Goal: Task Accomplishment & Management: Manage account settings

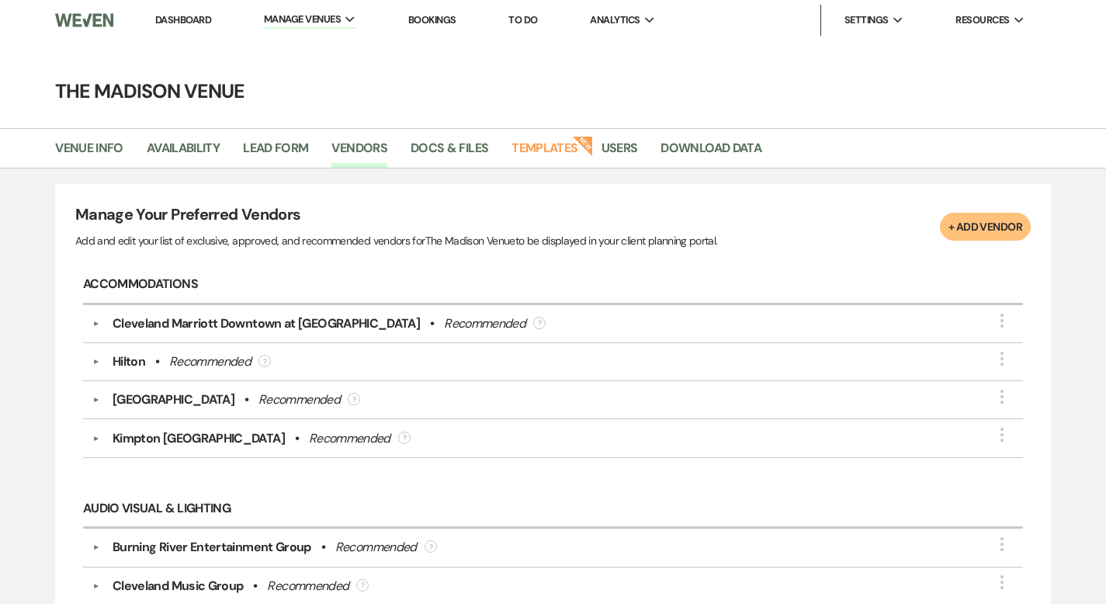
click at [193, 22] on link "Dashboard" at bounding box center [183, 19] width 56 height 13
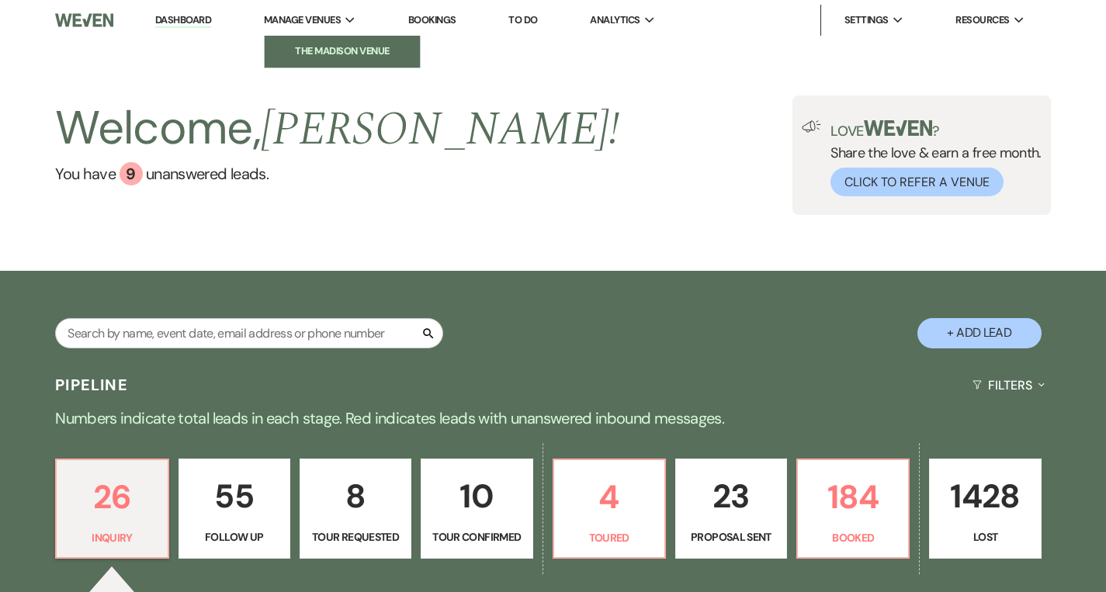
click at [325, 50] on li "The Madison Venue" at bounding box center [342, 51] width 140 height 16
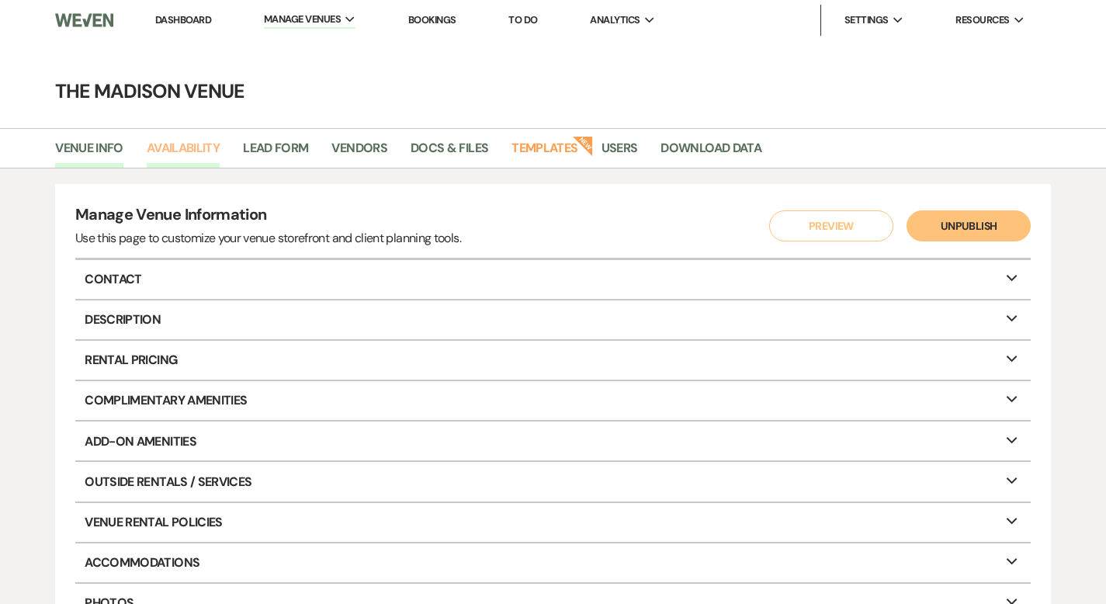
click at [198, 141] on link "Availability" at bounding box center [183, 152] width 73 height 29
select select "3"
select select "2026"
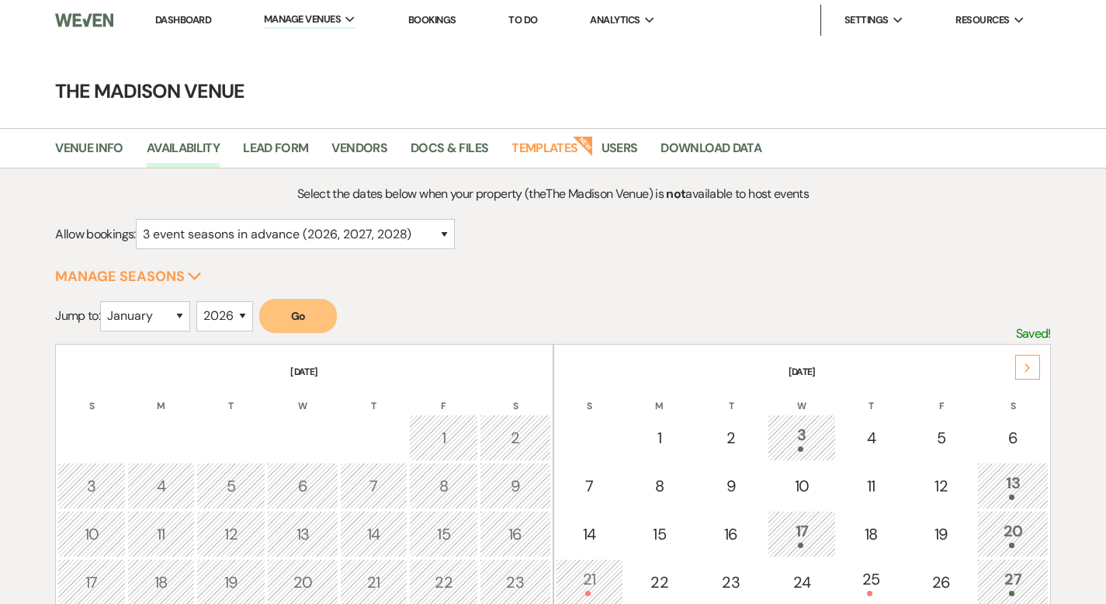
click at [1029, 361] on div "Next" at bounding box center [1027, 367] width 25 height 25
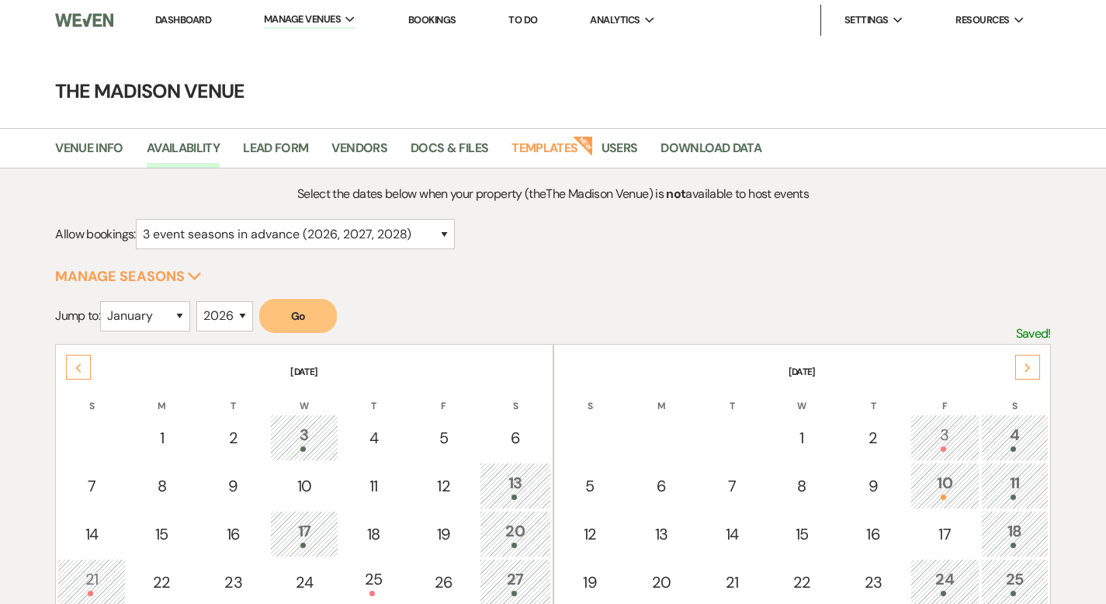
click at [1029, 360] on div "Next" at bounding box center [1027, 367] width 25 height 25
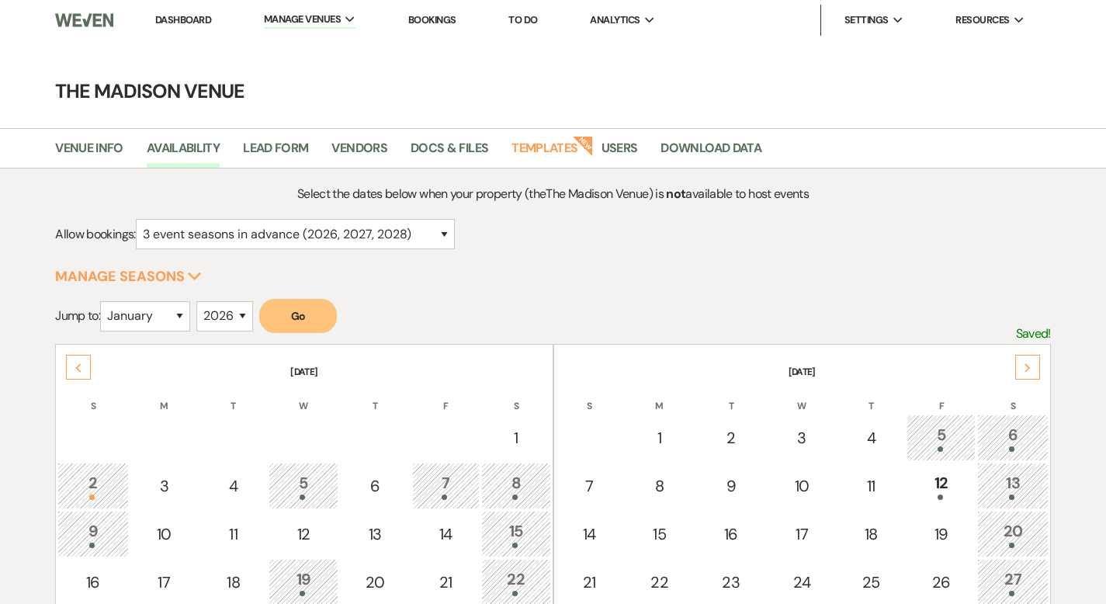
click at [1029, 360] on div "Next" at bounding box center [1027, 367] width 25 height 25
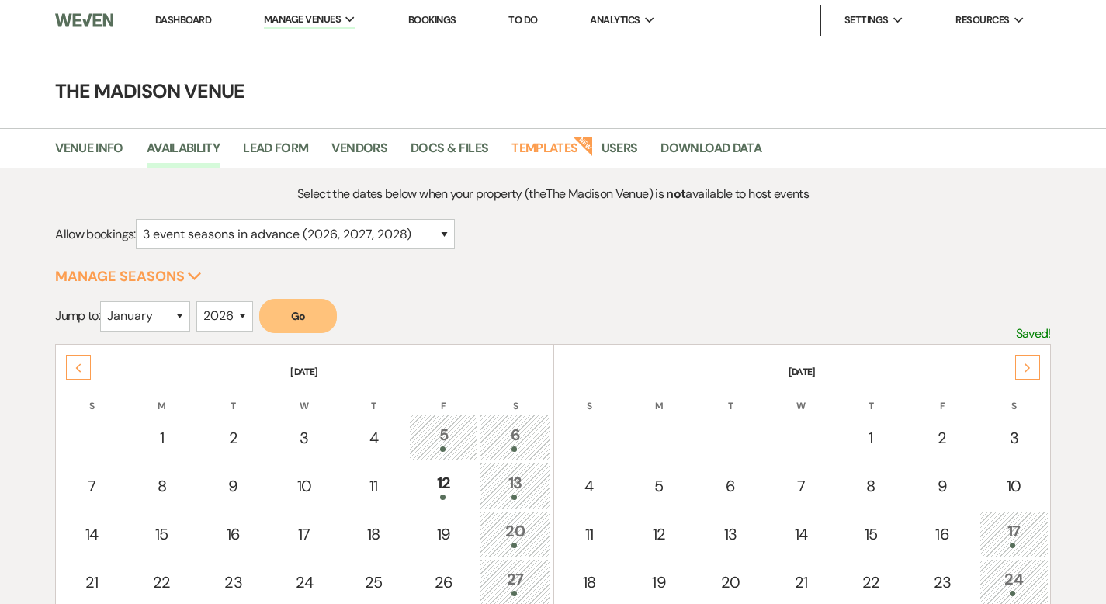
click at [1029, 361] on div "Next" at bounding box center [1027, 367] width 25 height 25
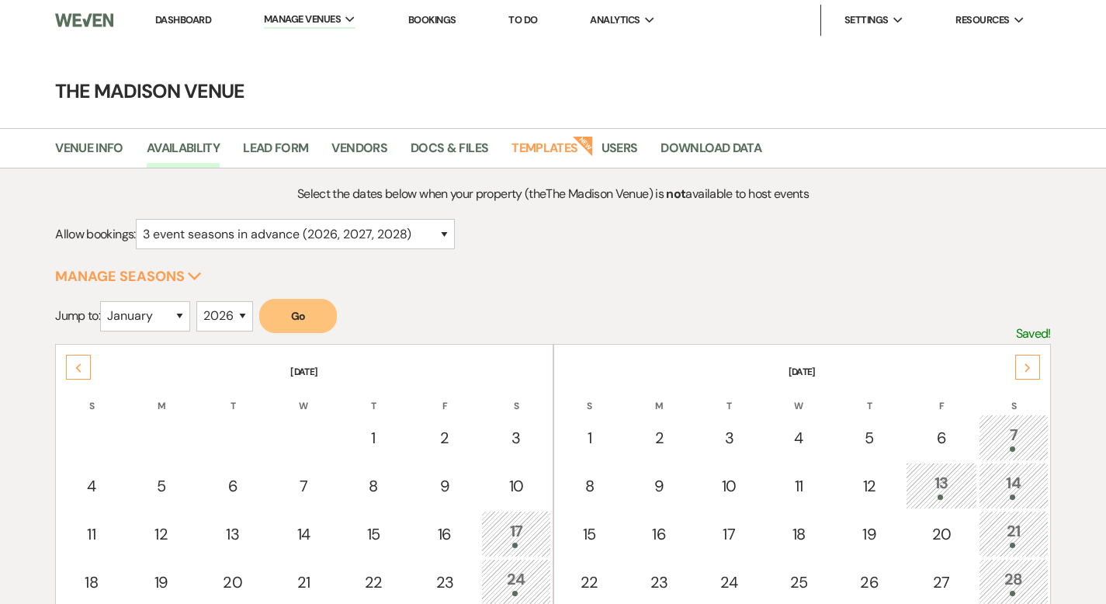
click at [1030, 361] on div "Next" at bounding box center [1027, 367] width 25 height 25
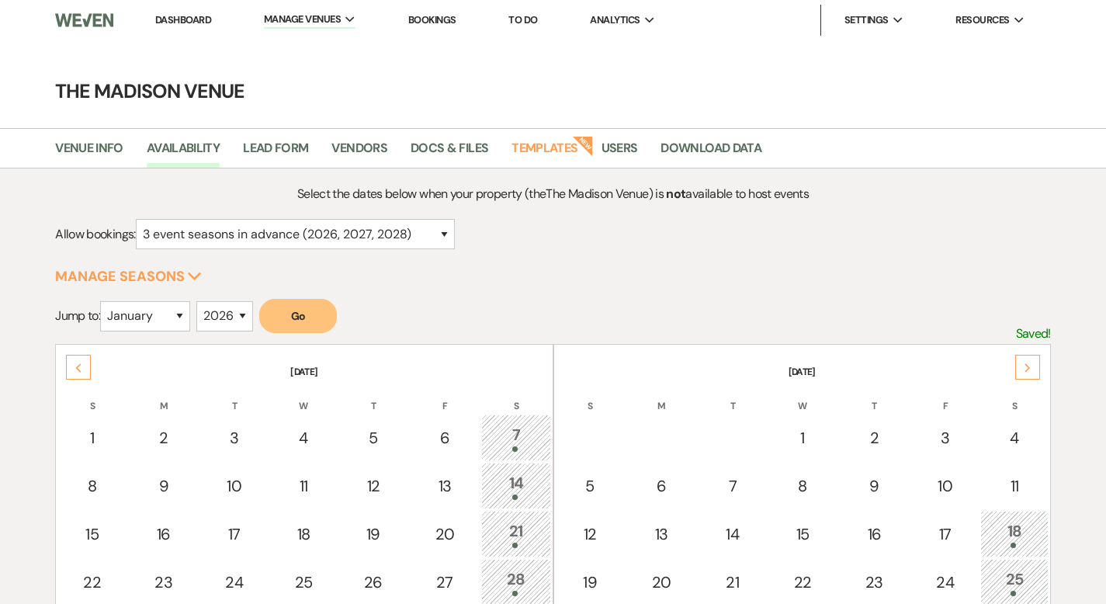
click at [1030, 361] on div "Next" at bounding box center [1027, 367] width 25 height 25
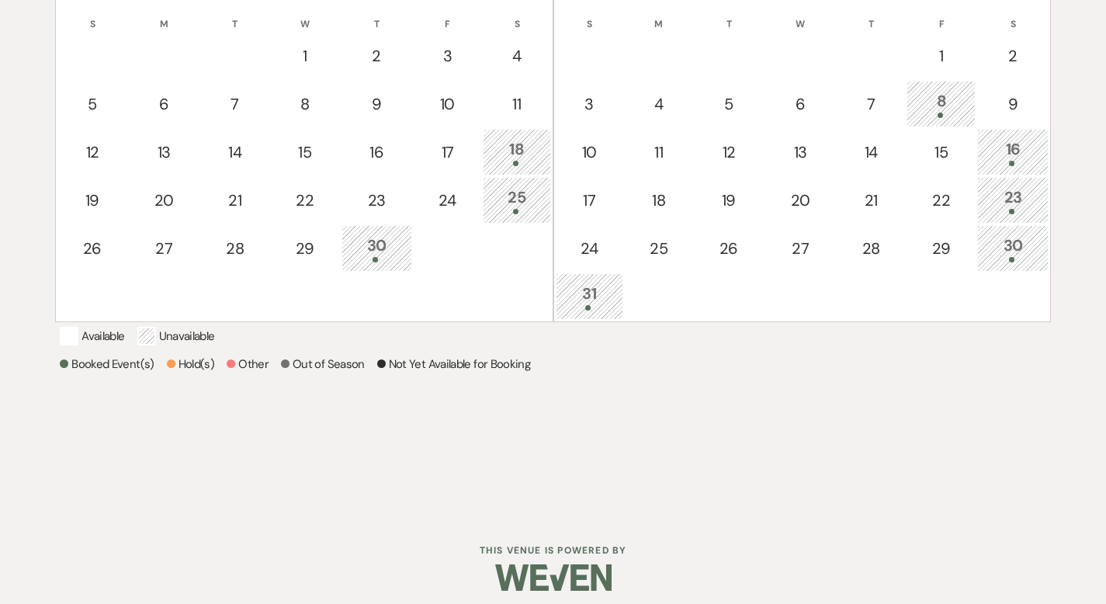
scroll to position [140, 0]
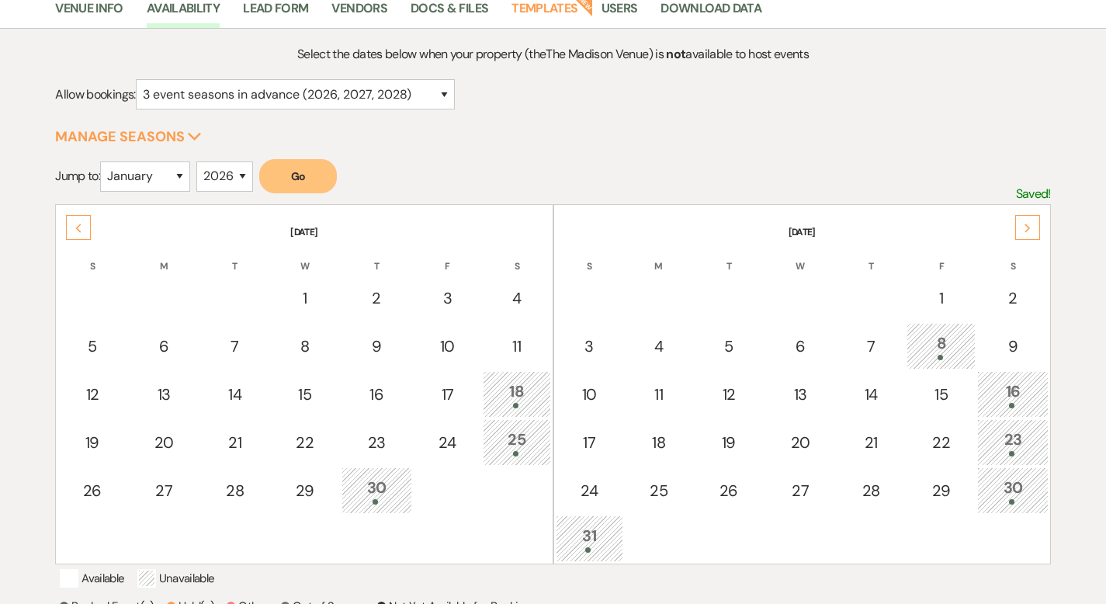
click at [1033, 232] on div "Next" at bounding box center [1027, 227] width 25 height 25
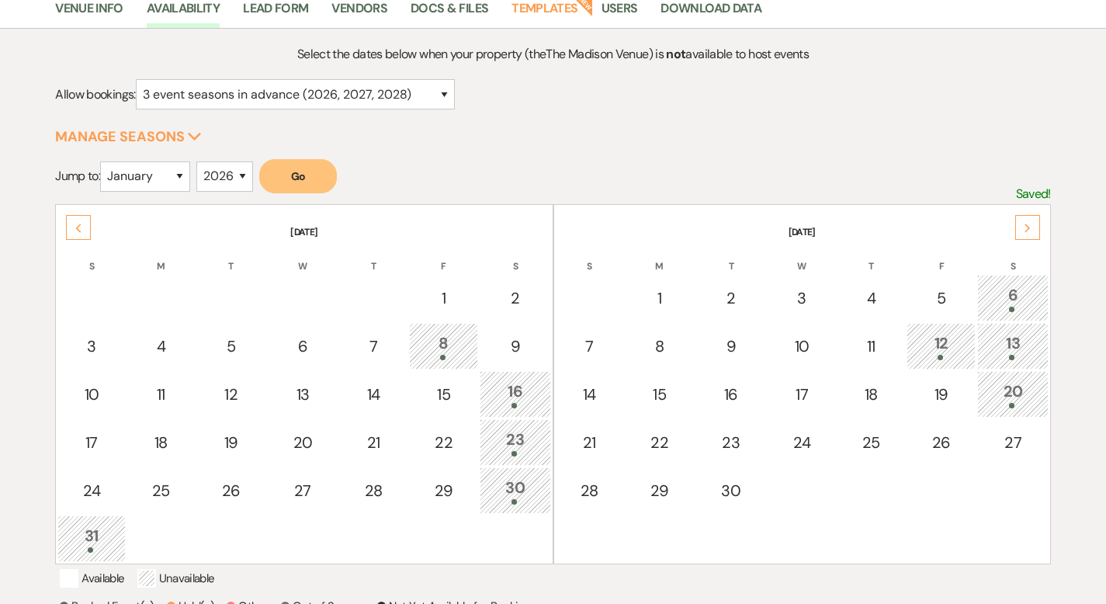
click at [1032, 232] on div "Next" at bounding box center [1027, 227] width 25 height 25
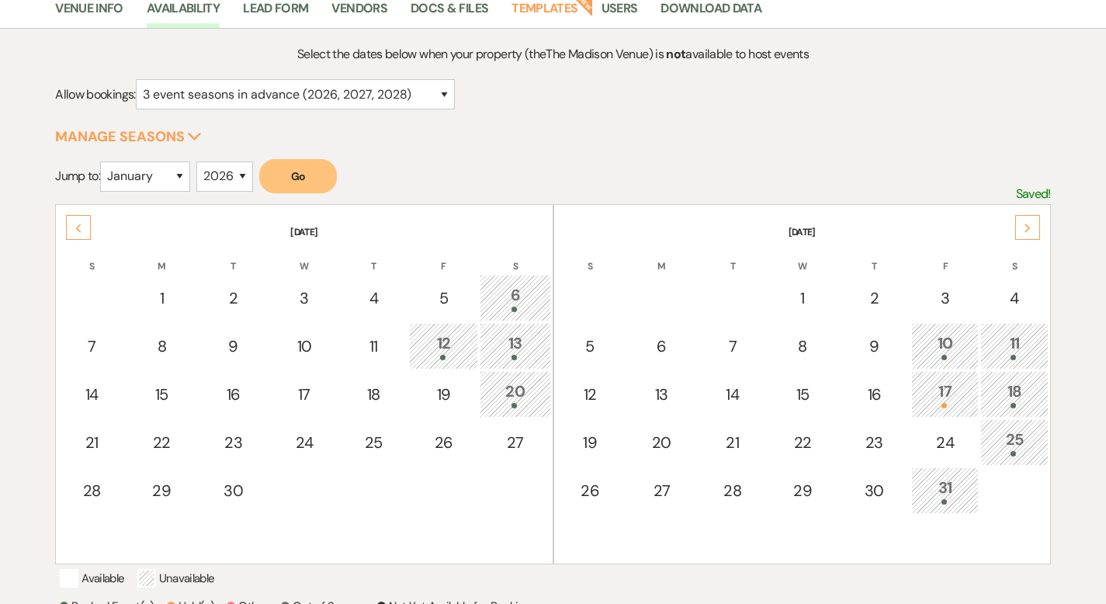
click at [1032, 232] on div "Next" at bounding box center [1027, 227] width 25 height 25
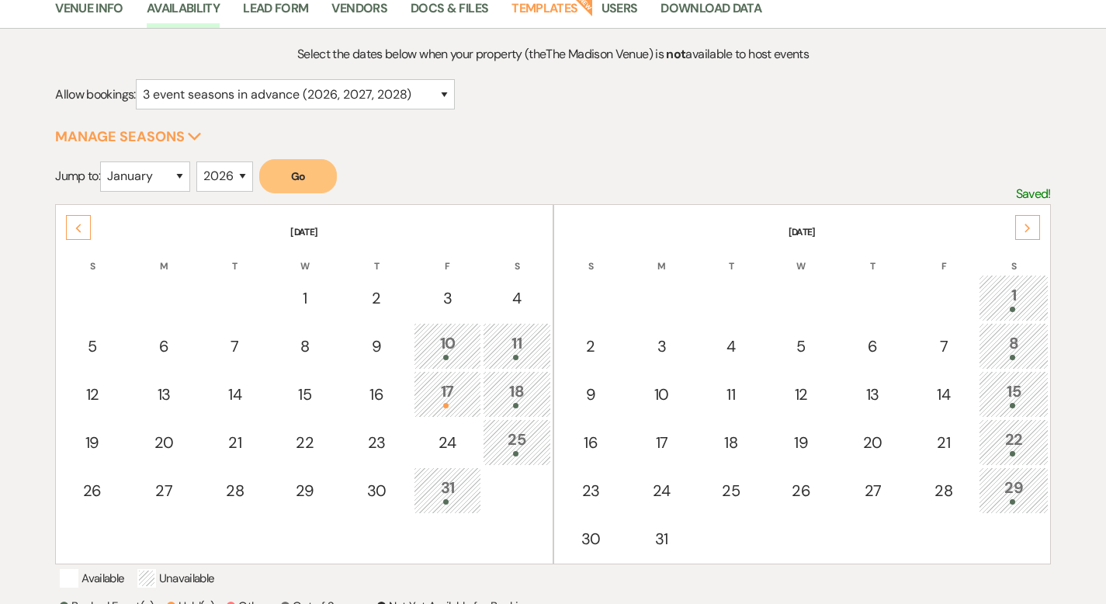
click at [1025, 238] on div "Next" at bounding box center [1027, 227] width 25 height 25
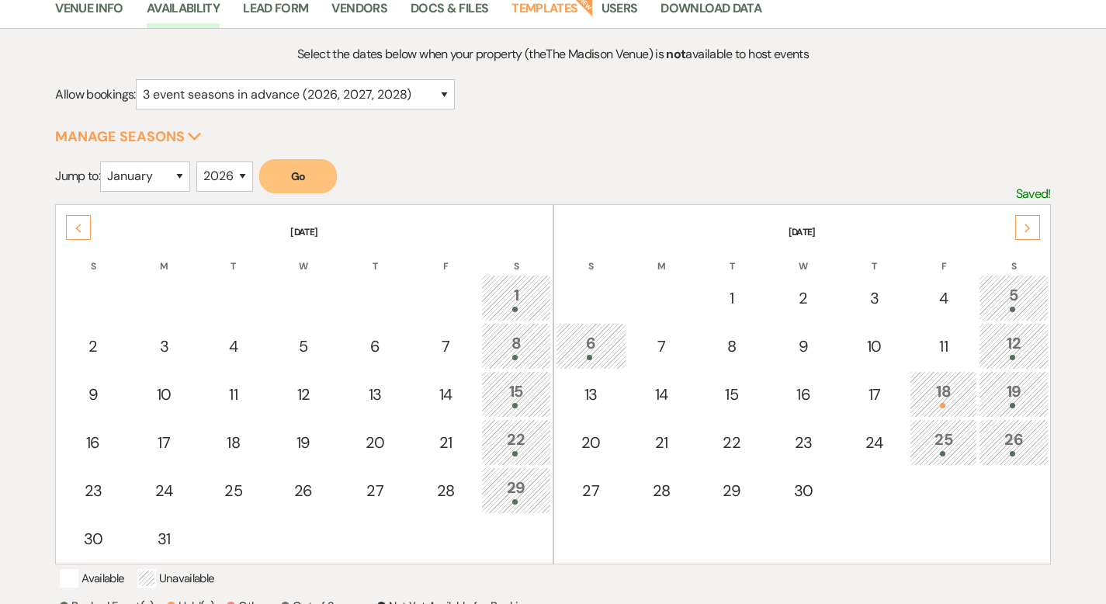
click at [1032, 234] on div "Next" at bounding box center [1027, 227] width 25 height 25
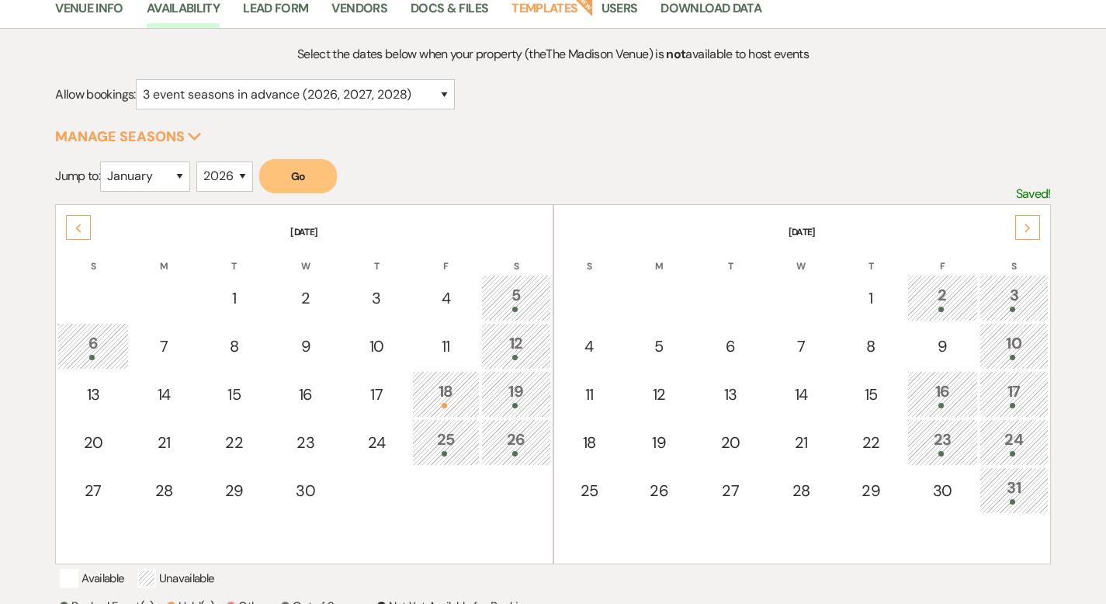
click at [525, 293] on div "5" at bounding box center [516, 297] width 52 height 29
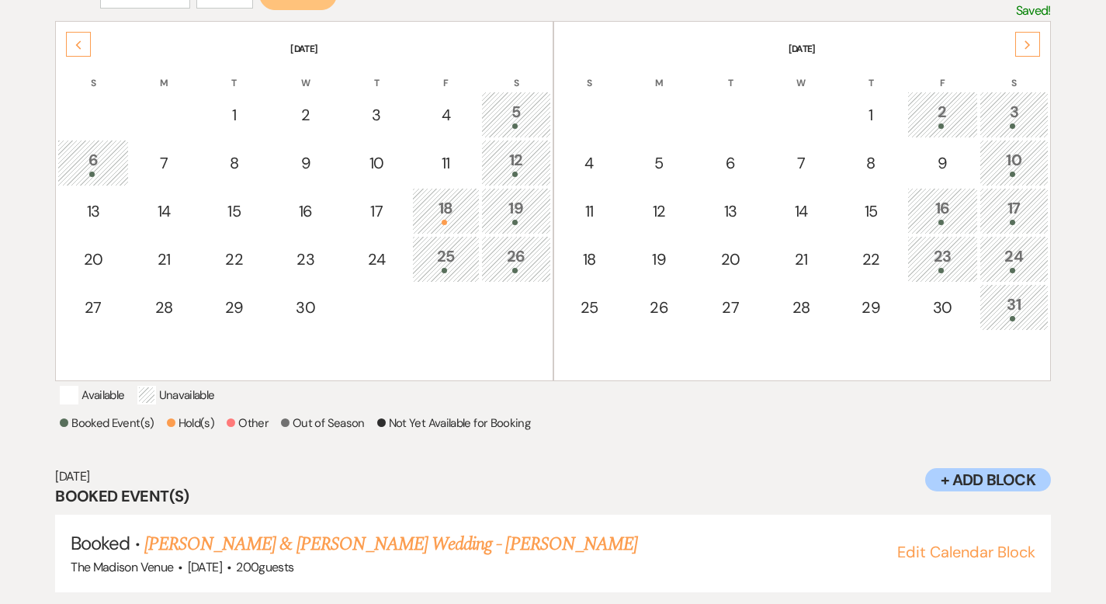
scroll to position [361, 0]
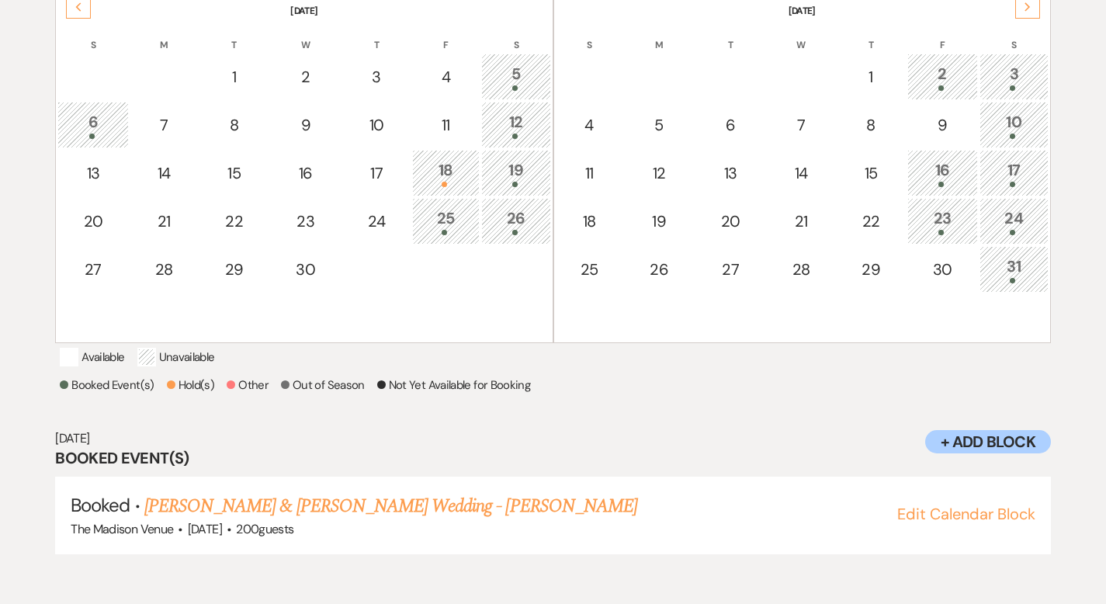
click at [107, 134] on div at bounding box center [93, 136] width 54 height 5
click at [143, 130] on div "7" at bounding box center [164, 124] width 50 height 23
select select "other"
select select "false"
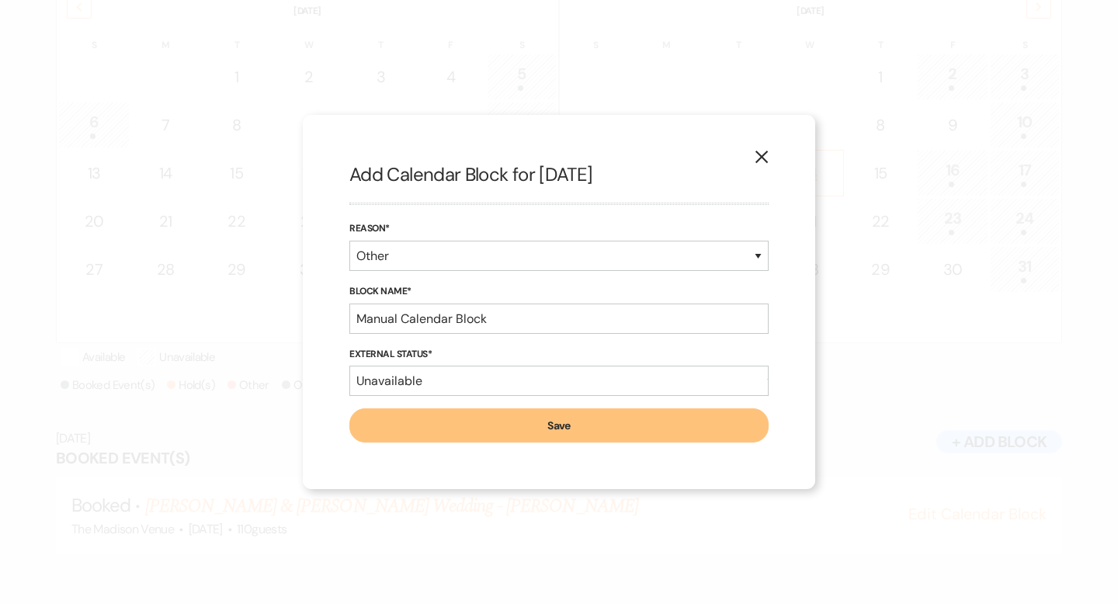
click at [770, 155] on button "X" at bounding box center [761, 156] width 23 height 27
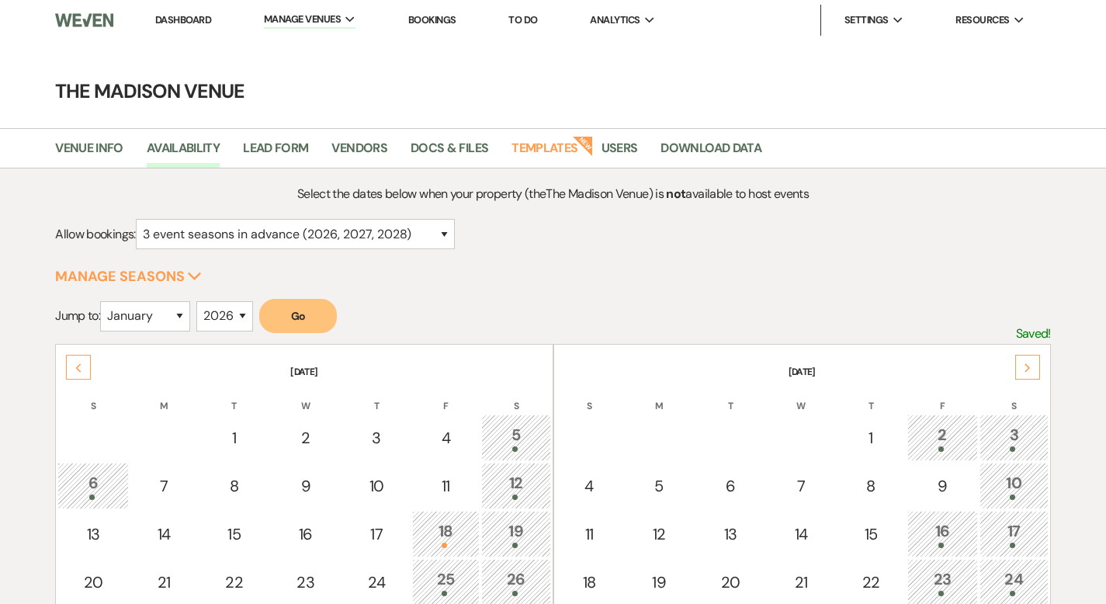
scroll to position [43, 0]
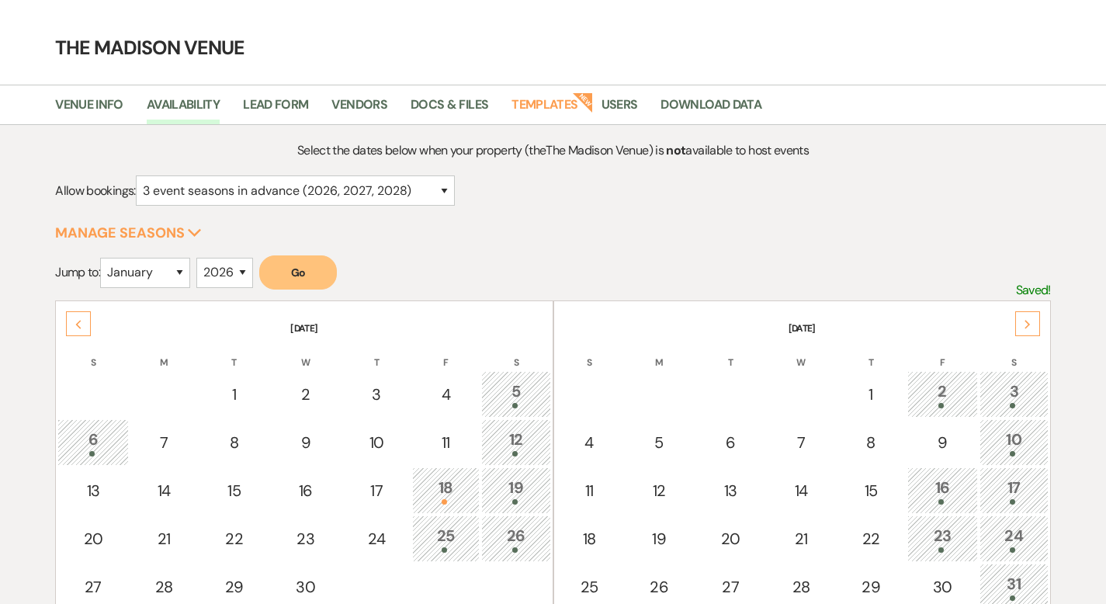
click at [68, 318] on div "Previous" at bounding box center [78, 323] width 25 height 25
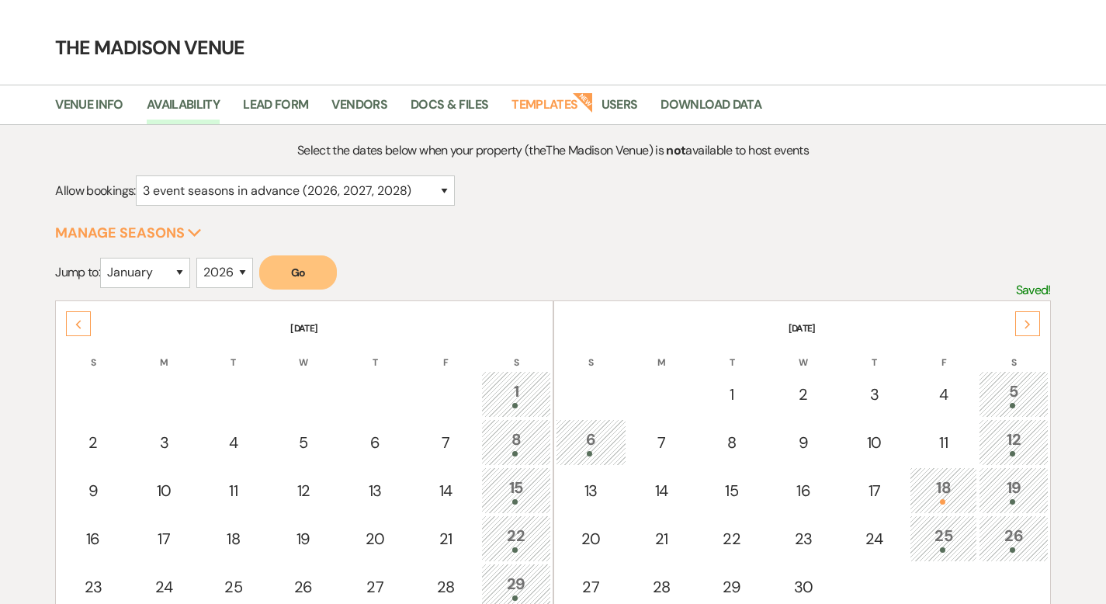
click at [82, 324] on div "Previous" at bounding box center [78, 323] width 25 height 25
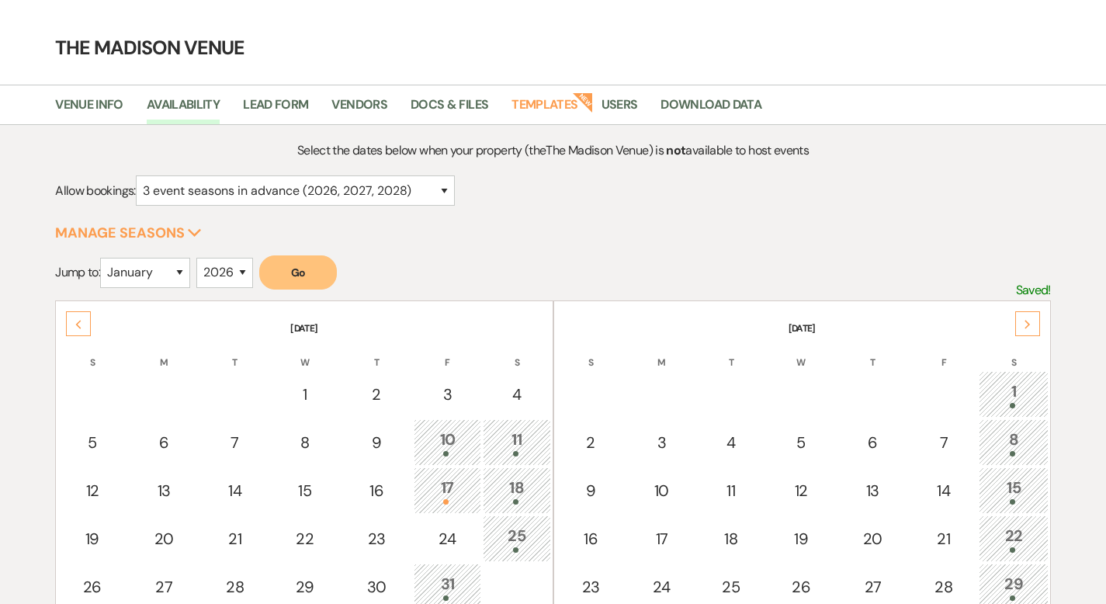
click at [80, 322] on icon "Previous" at bounding box center [79, 324] width 8 height 9
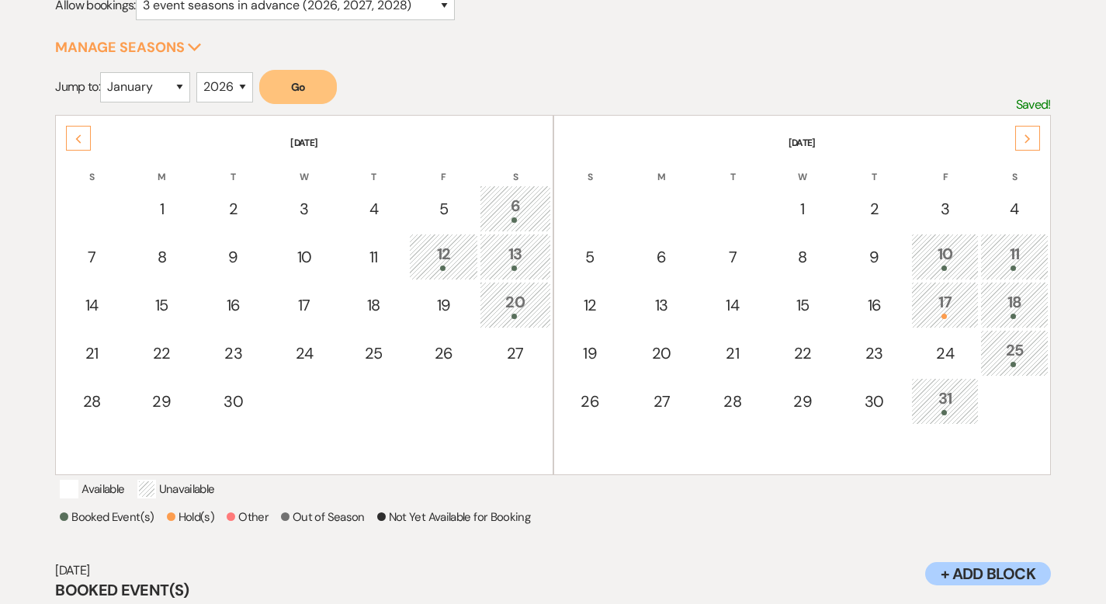
scroll to position [231, 0]
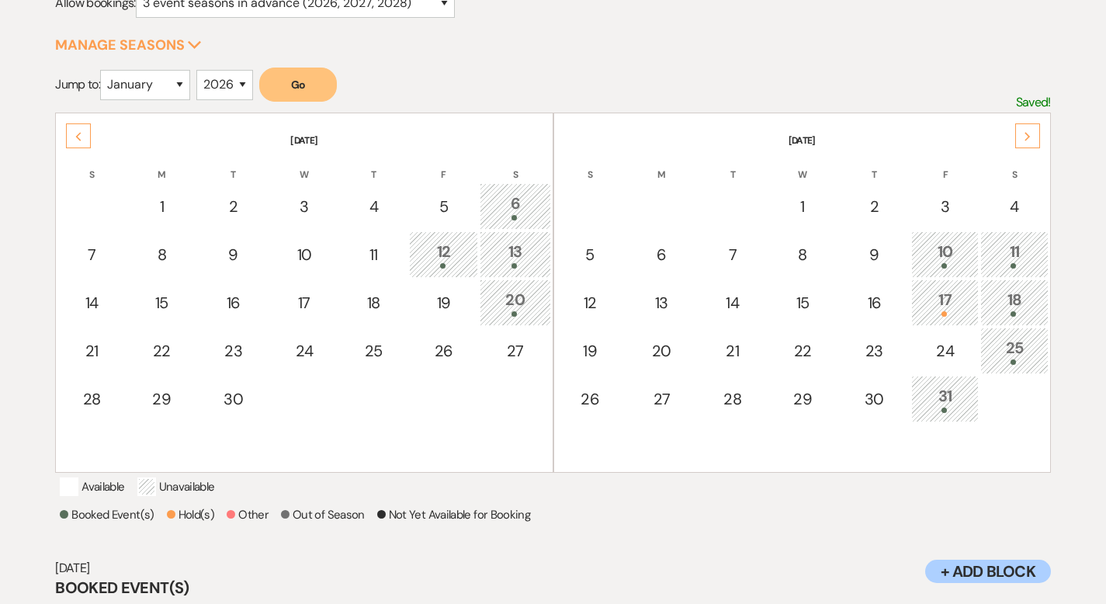
click at [1028, 139] on icon "Next" at bounding box center [1028, 136] width 8 height 9
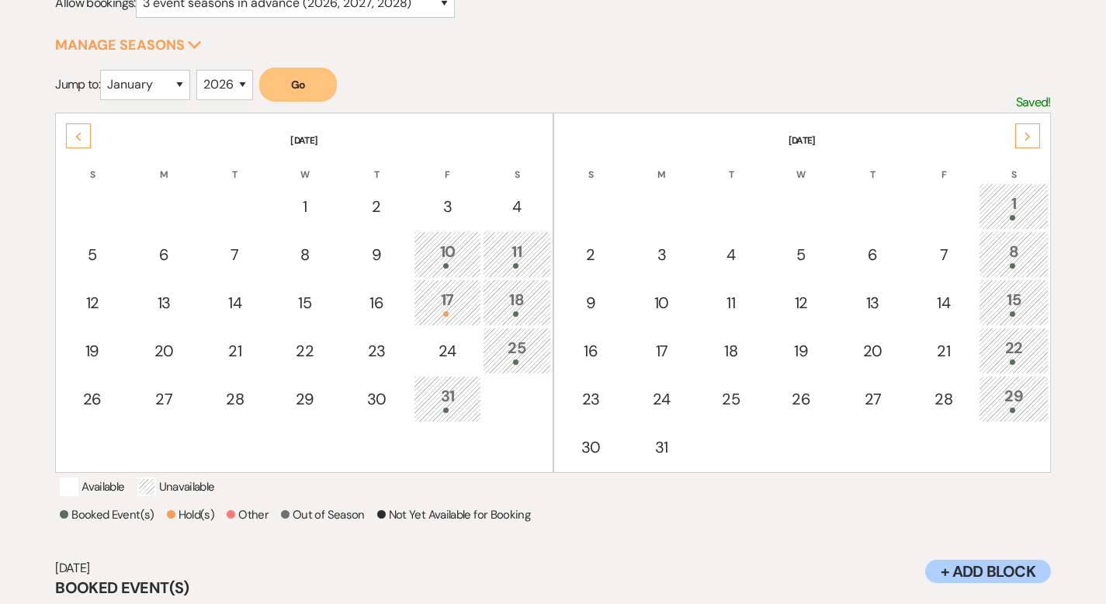
click at [1021, 139] on div "Next" at bounding box center [1027, 135] width 25 height 25
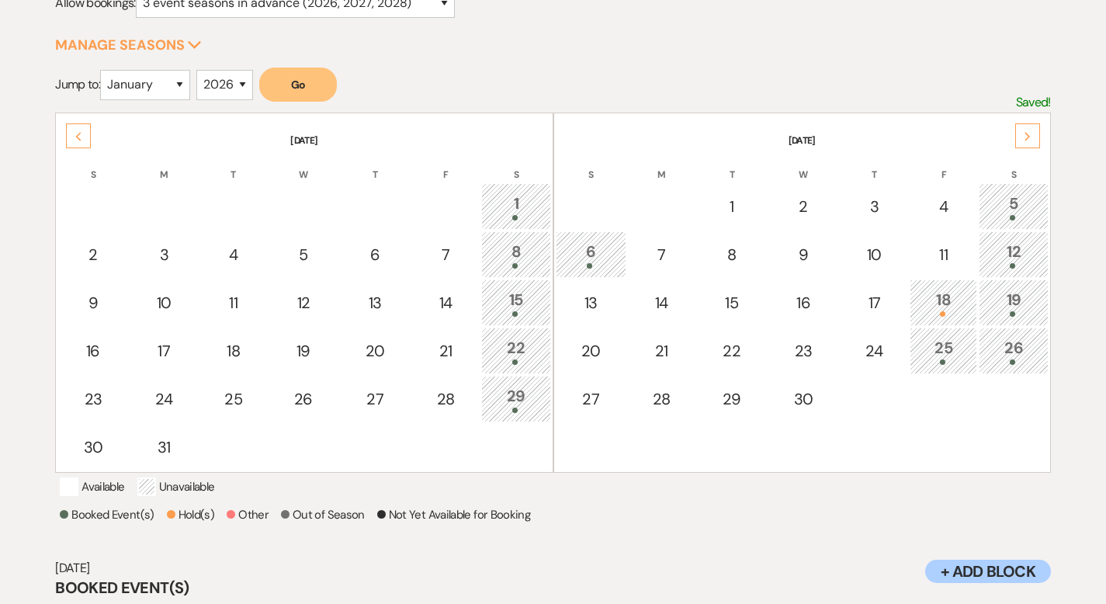
click at [1030, 138] on icon "Next" at bounding box center [1028, 136] width 8 height 9
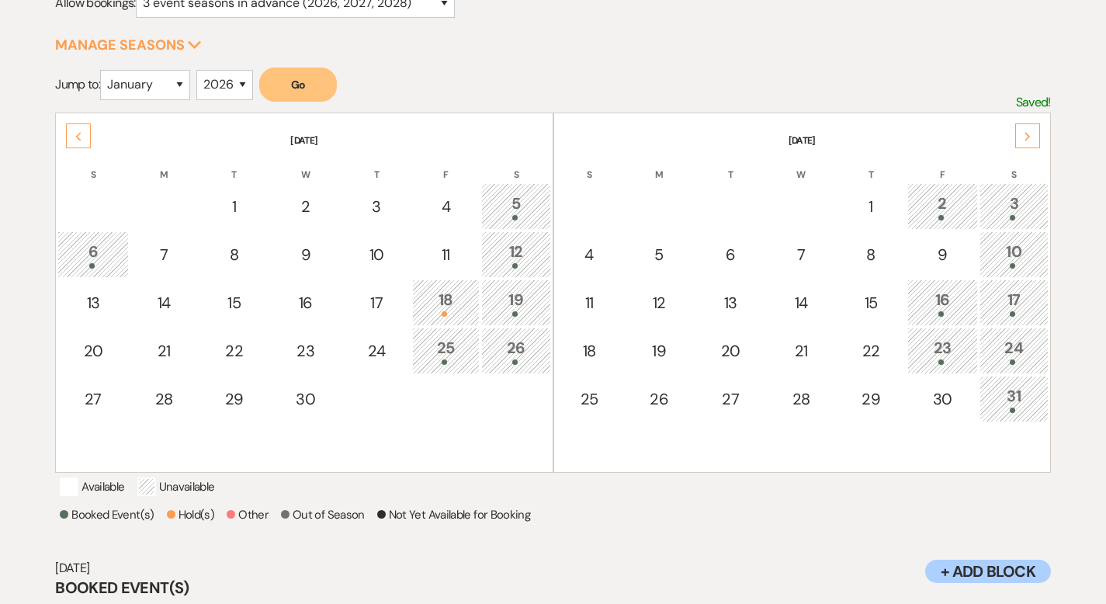
click at [1019, 135] on div "Next" at bounding box center [1027, 135] width 25 height 25
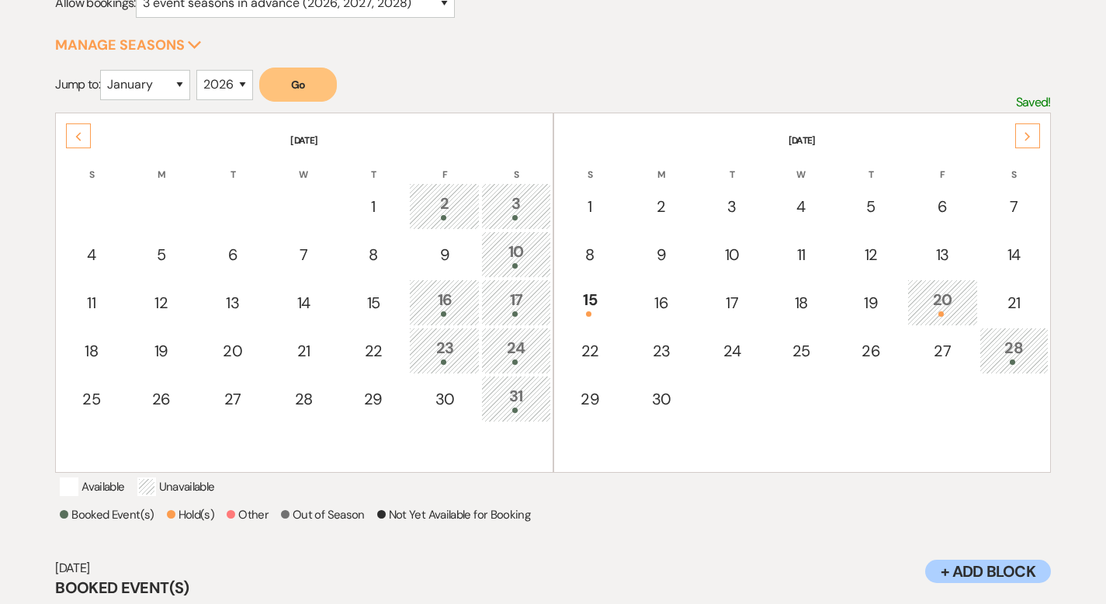
click at [1025, 134] on icon "Next" at bounding box center [1028, 136] width 8 height 9
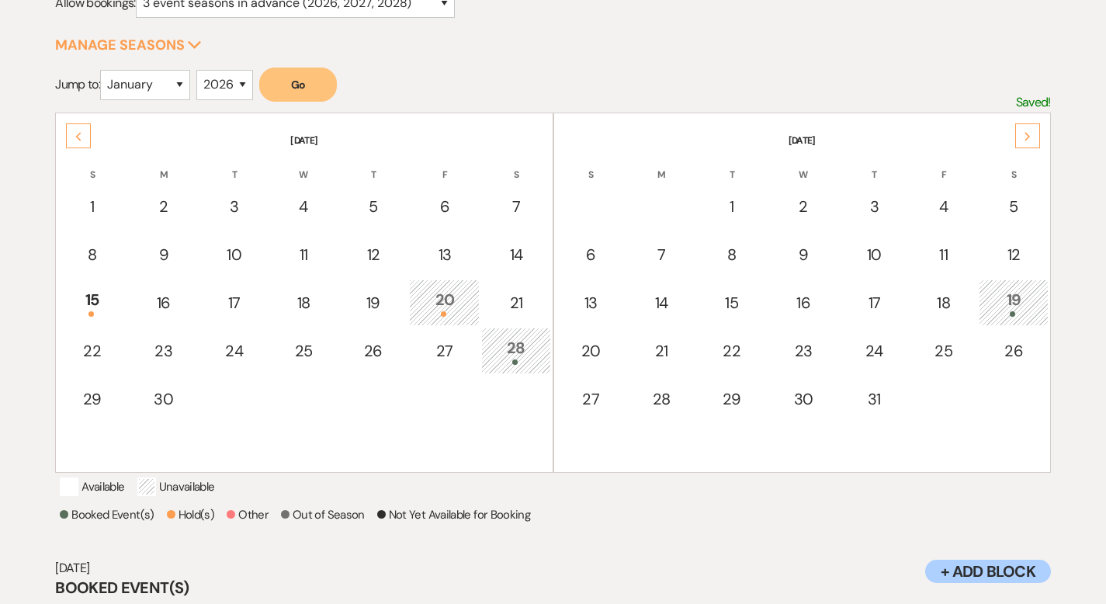
click at [82, 132] on div "Previous" at bounding box center [78, 135] width 25 height 25
